Goal: Transaction & Acquisition: Purchase product/service

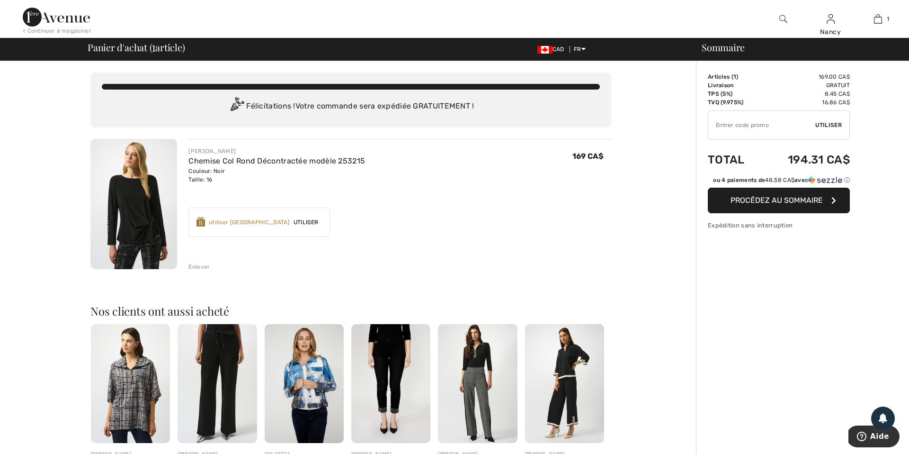
click at [756, 201] on span "Procédez au sommaire" at bounding box center [777, 200] width 92 height 9
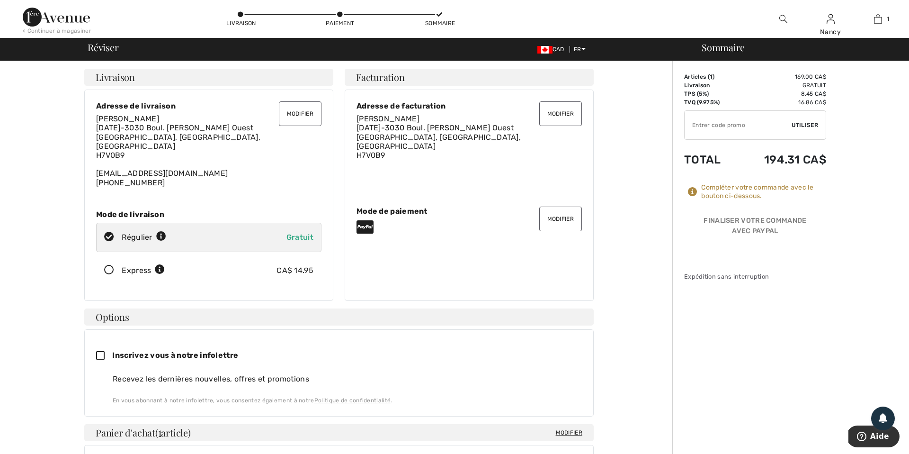
click at [561, 213] on button "Modifier" at bounding box center [560, 218] width 43 height 25
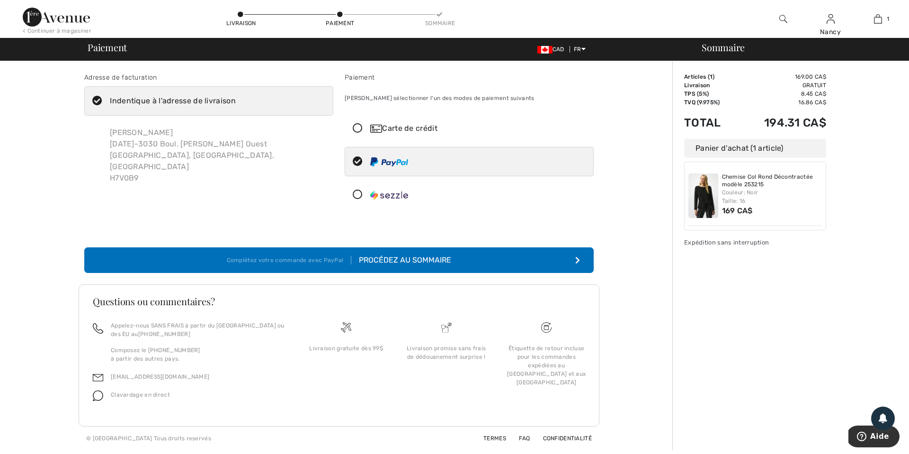
click at [359, 126] on icon at bounding box center [357, 129] width 25 height 10
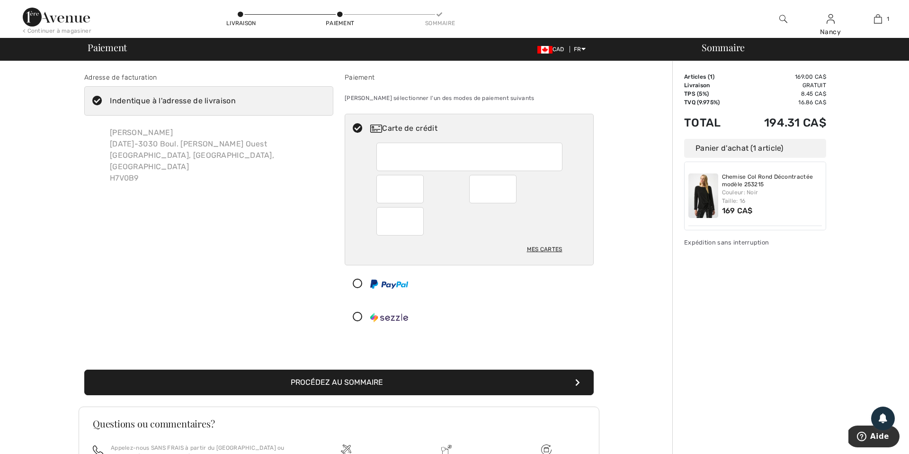
click at [379, 151] on div at bounding box center [469, 157] width 186 height 28
click at [338, 381] on button "Procédez au sommaire" at bounding box center [338, 382] width 509 height 26
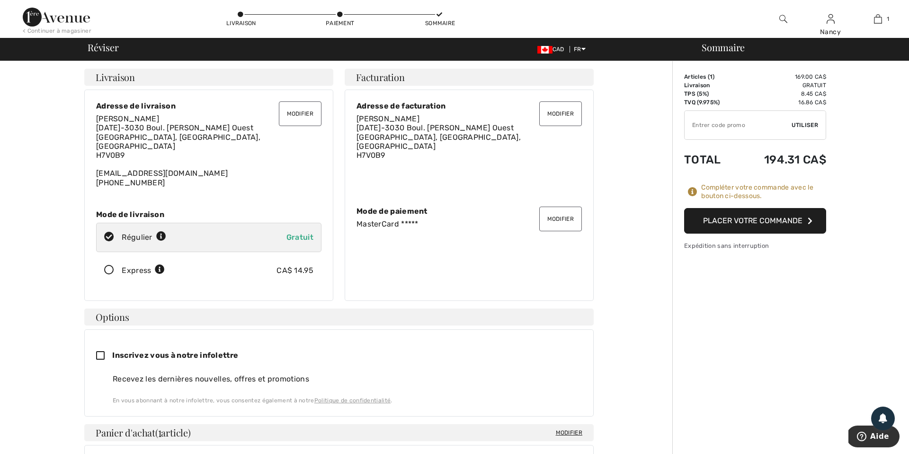
click at [764, 221] on button "Placer votre commande" at bounding box center [755, 221] width 142 height 26
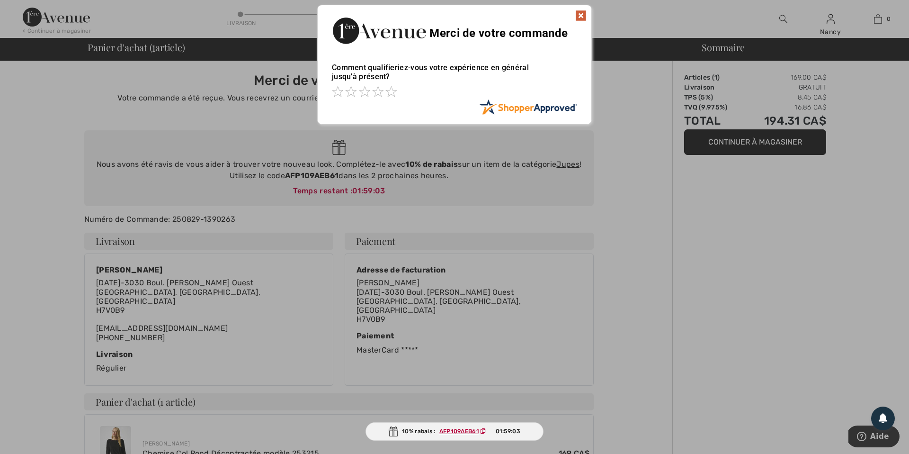
click at [584, 18] on img at bounding box center [580, 15] width 11 height 11
